Goal: Navigation & Orientation: Find specific page/section

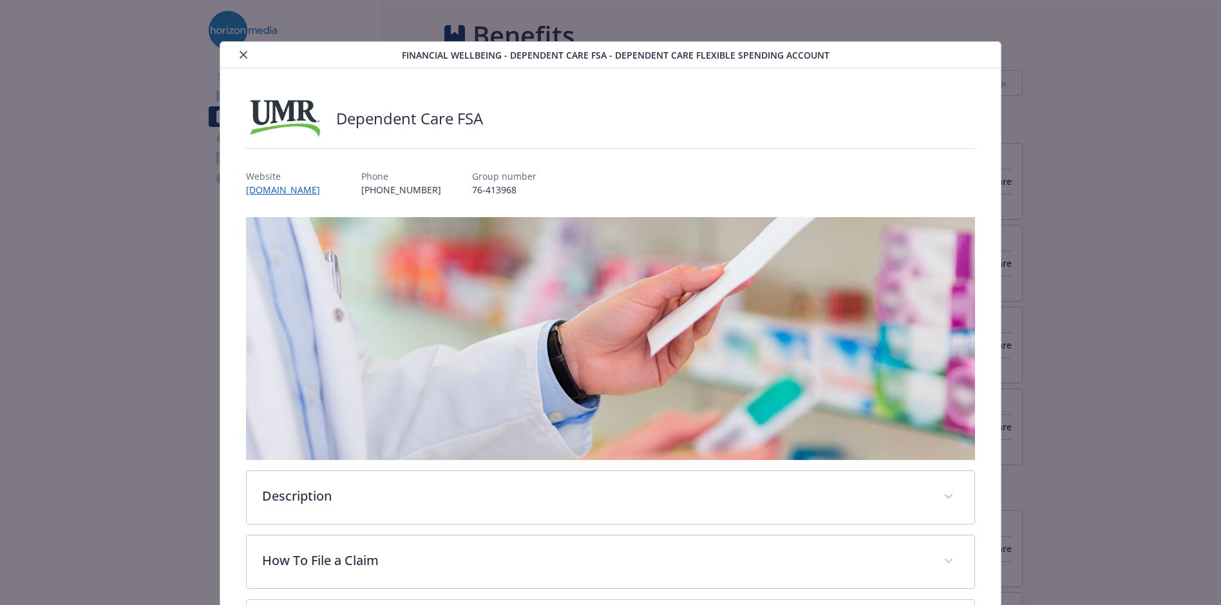
scroll to position [1917, 0]
